Goal: Task Accomplishment & Management: Manage account settings

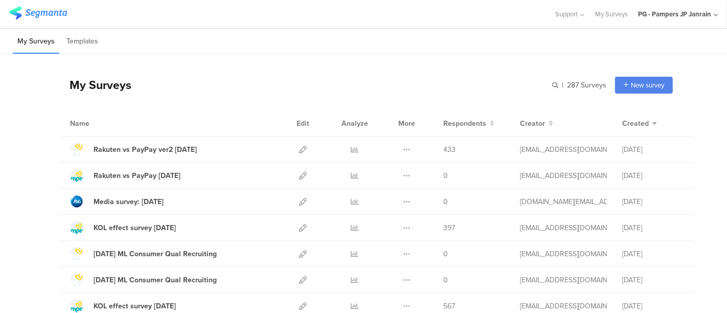
click at [686, 14] on div "PG - Pampers JP Janrain" at bounding box center [674, 14] width 73 height 10
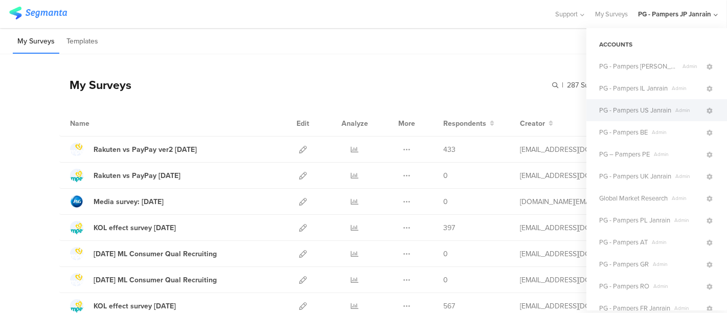
scroll to position [318, 0]
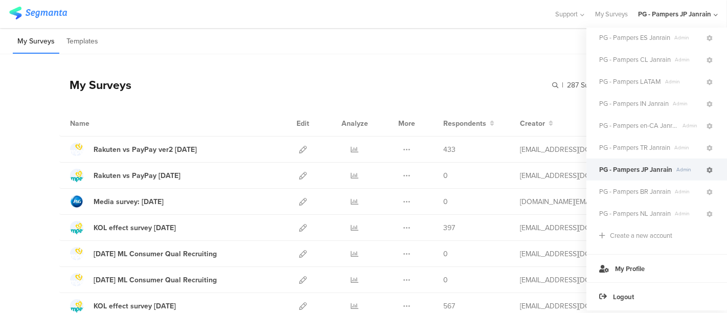
click at [706, 167] on icon at bounding box center [709, 170] width 6 height 6
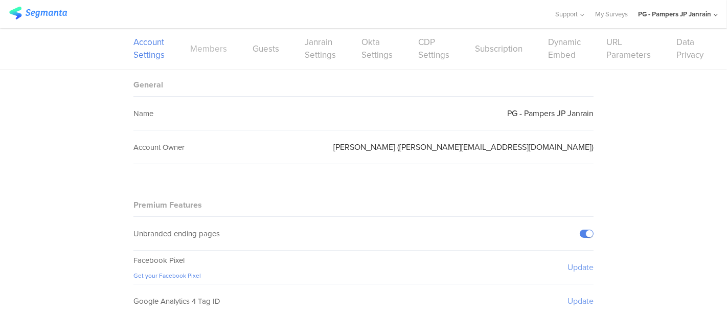
click at [213, 54] on link "Members" at bounding box center [208, 48] width 37 height 13
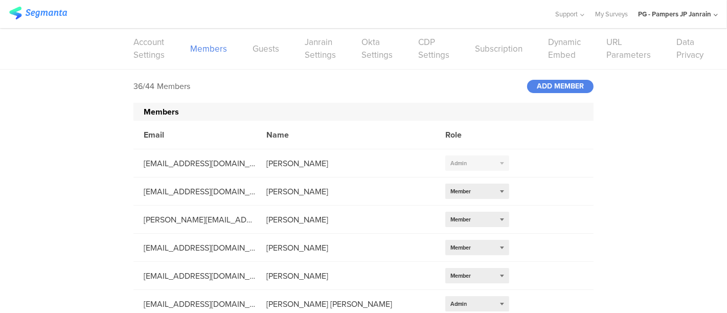
click at [555, 99] on div "36/44 Members ADD MEMBER" at bounding box center [363, 85] width 460 height 33
click at [535, 80] on div "ADD MEMBER" at bounding box center [560, 86] width 66 height 13
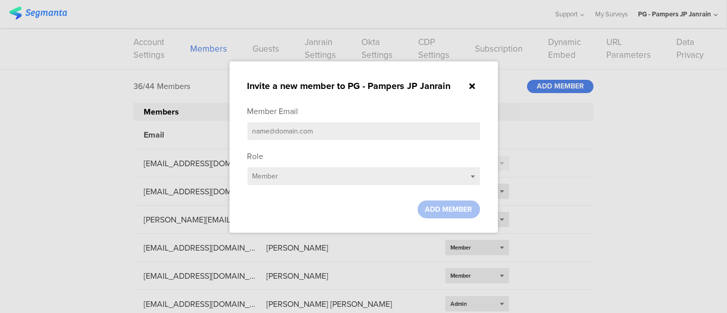
click at [411, 129] on input "text" at bounding box center [363, 131] width 232 height 18
paste input "[EMAIL_ADDRESS][DOMAIN_NAME]"
type input "[EMAIL_ADDRESS][DOMAIN_NAME]"
click at [451, 206] on span "ADD MEMBER" at bounding box center [448, 209] width 47 height 11
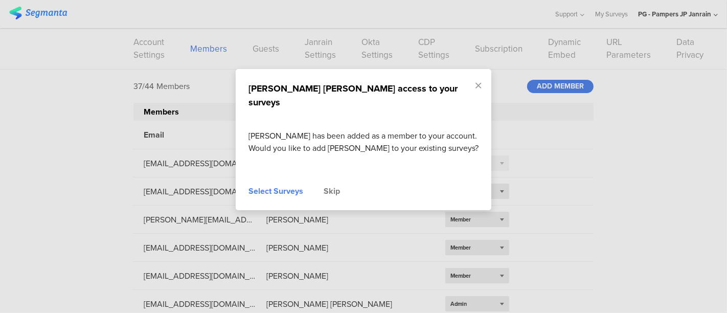
click at [269, 185] on div "Select Surveys" at bounding box center [275, 191] width 55 height 12
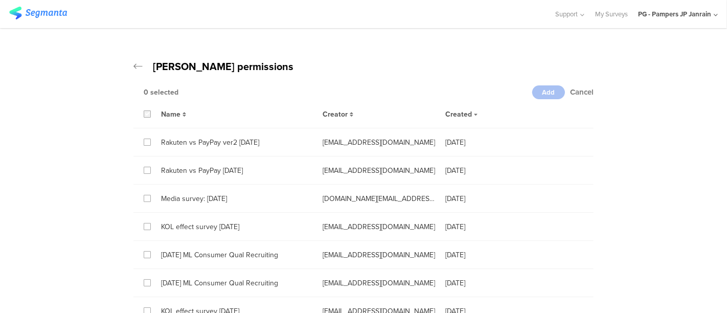
click at [145, 114] on icon at bounding box center [147, 113] width 5 height 7
click at [0, 0] on input "checkbox" at bounding box center [0, 0] width 0 height 0
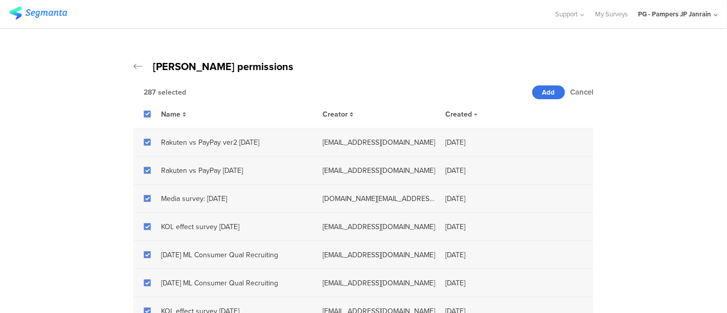
click at [545, 92] on span "Add" at bounding box center [548, 92] width 13 height 10
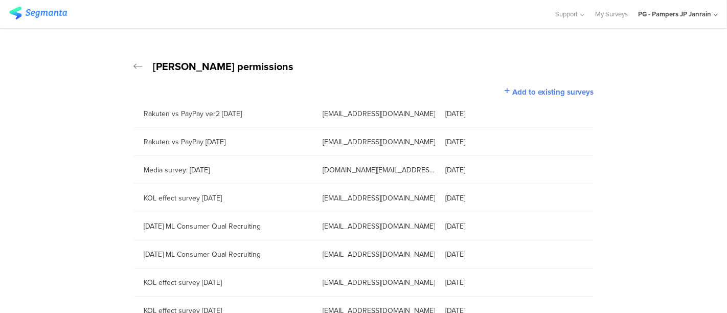
click at [134, 63] on icon at bounding box center [137, 66] width 9 height 10
